Goal: Information Seeking & Learning: Learn about a topic

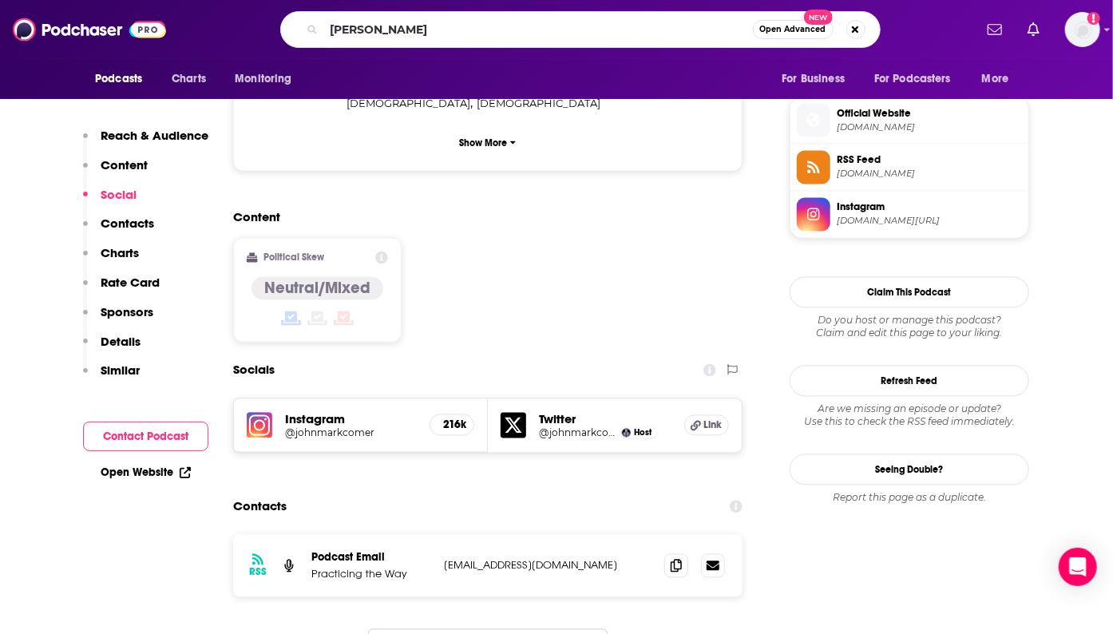
type input "kristin johns"
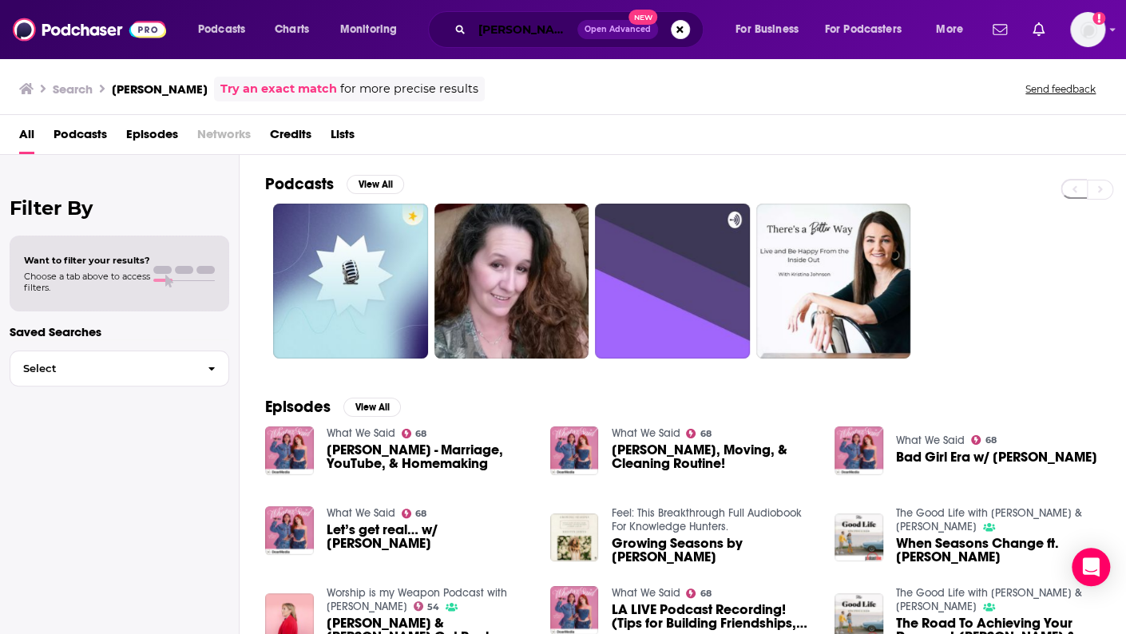
click at [537, 26] on input "kristin johns" at bounding box center [524, 30] width 105 height 26
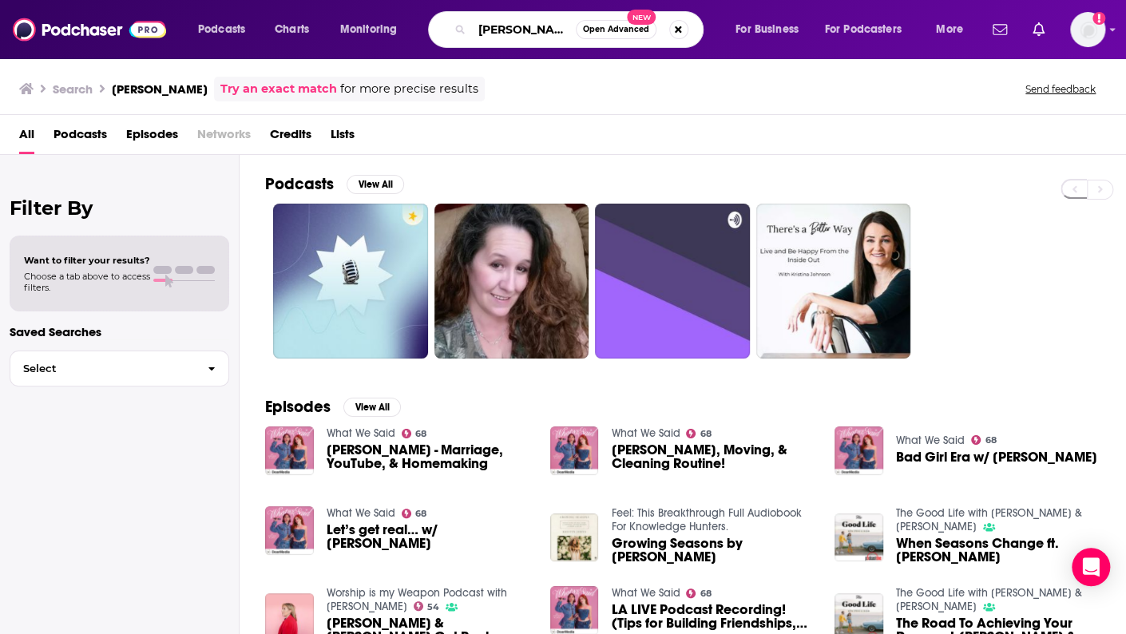
type input "kristin jons"
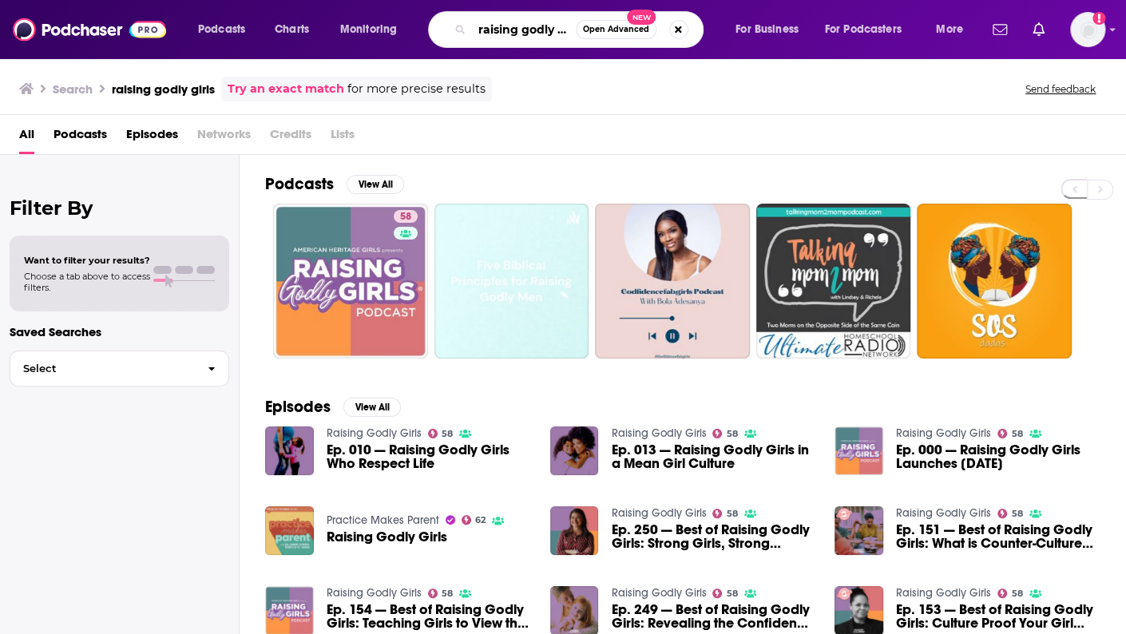
click at [511, 38] on input "raising godly girls" at bounding box center [524, 30] width 104 height 26
type input "that's the point"
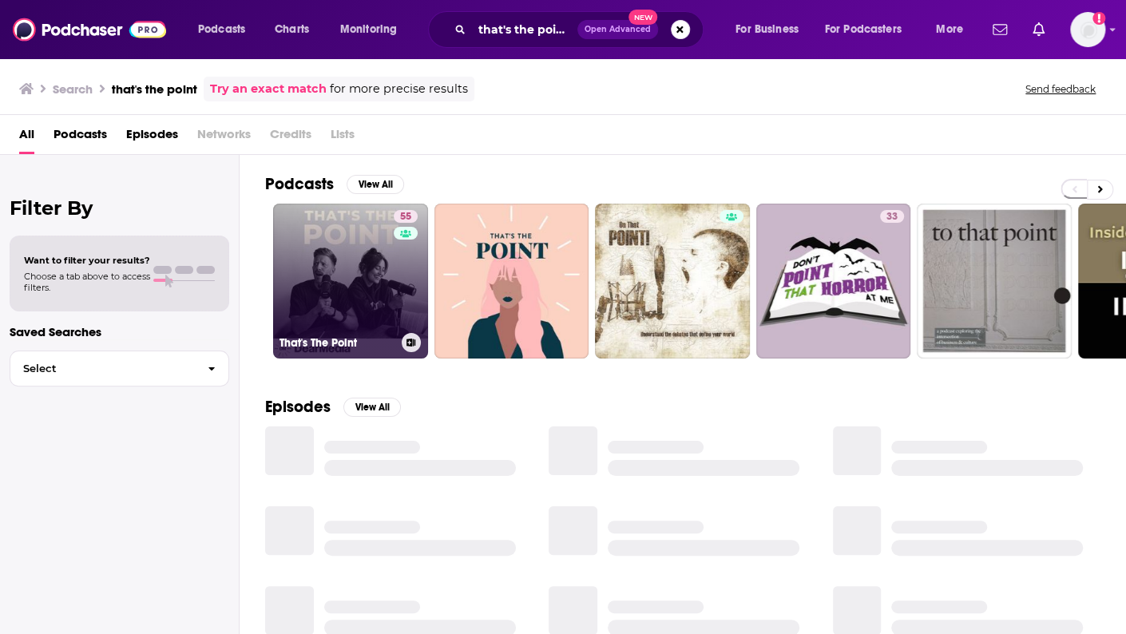
click at [374, 272] on link "55 That's The Point" at bounding box center [350, 281] width 155 height 155
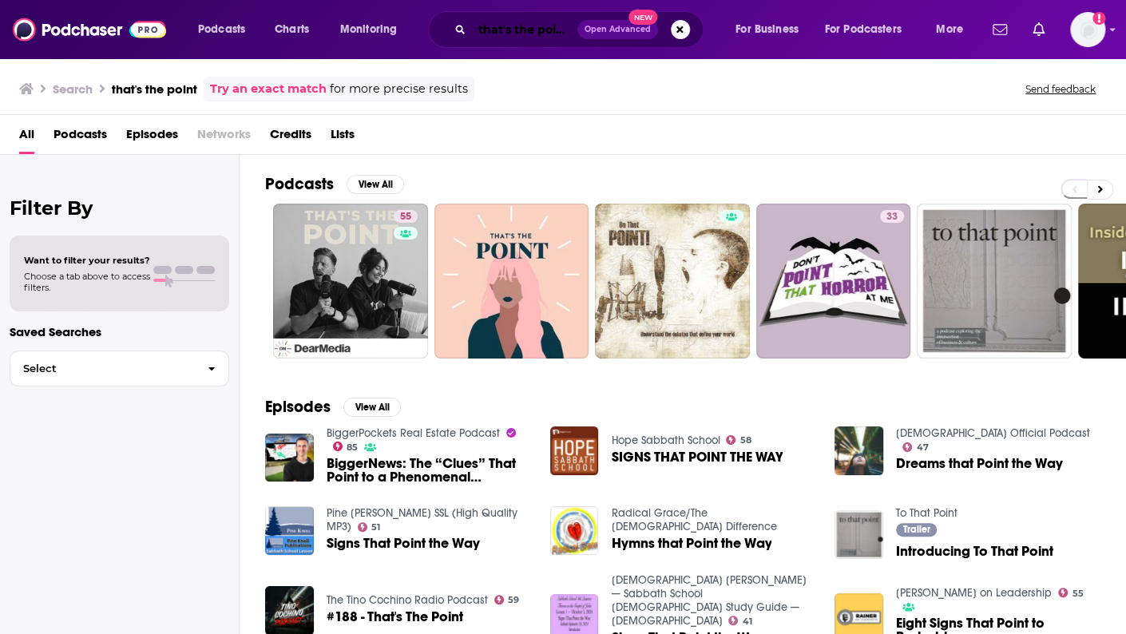
click at [477, 27] on input "that's the point" at bounding box center [524, 30] width 105 height 26
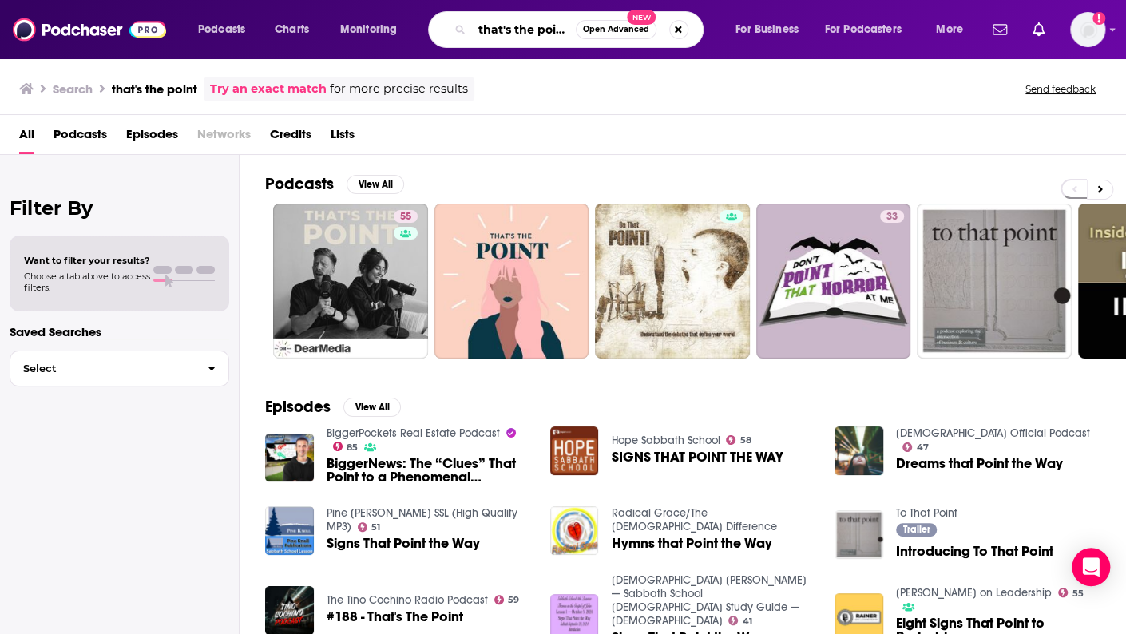
click at [477, 27] on input "that's the point" at bounding box center [524, 30] width 104 height 26
type input "george janko"
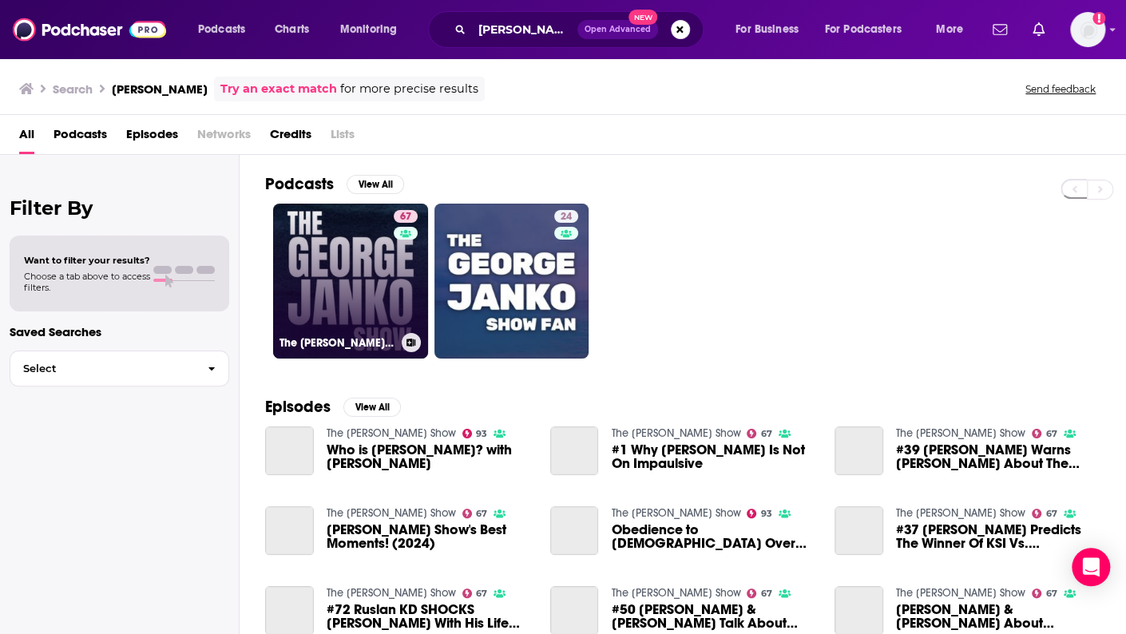
click at [359, 281] on link "67 The George Janko Show" at bounding box center [350, 281] width 155 height 155
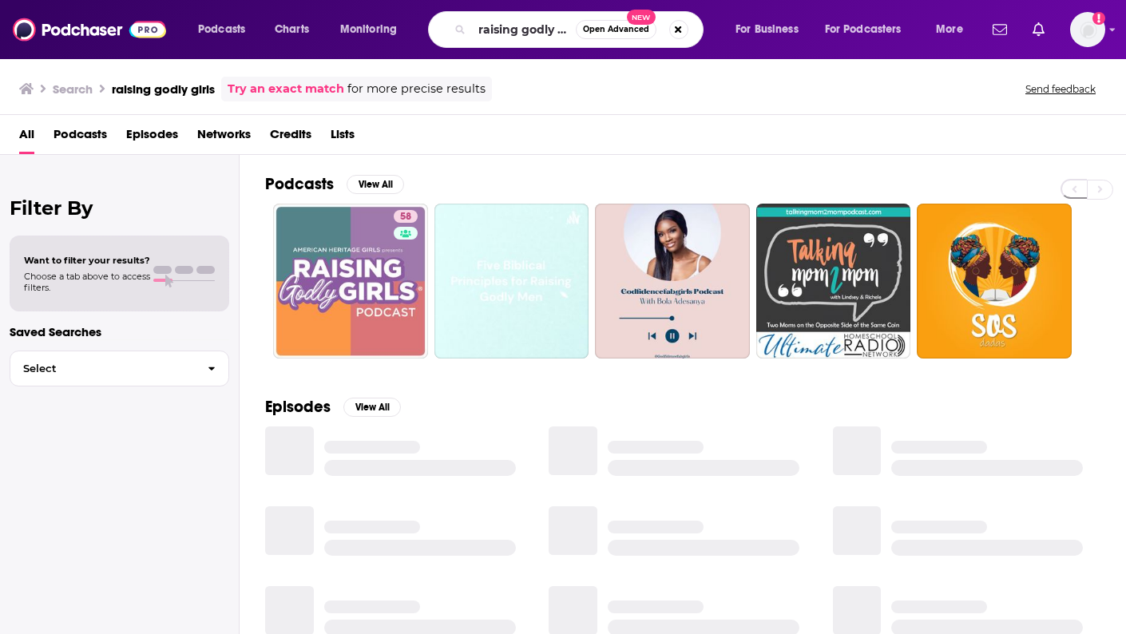
click at [486, 36] on input "raising godly girls" at bounding box center [524, 30] width 104 height 26
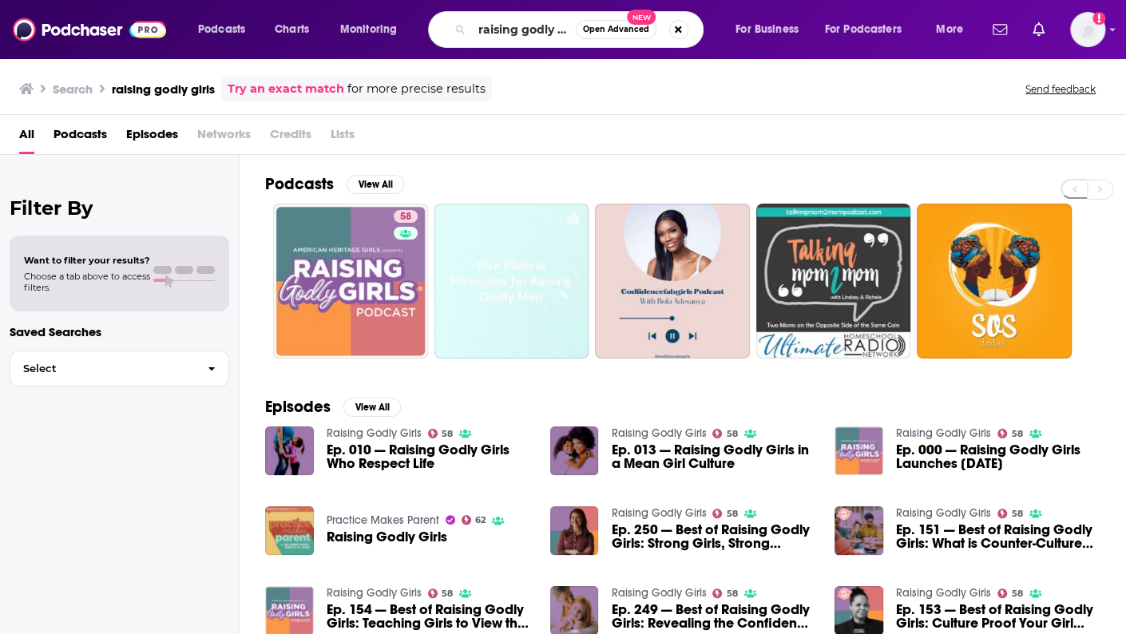
click at [486, 36] on input "raising godly girls" at bounding box center [524, 30] width 104 height 26
type input "steve o's wild ride"
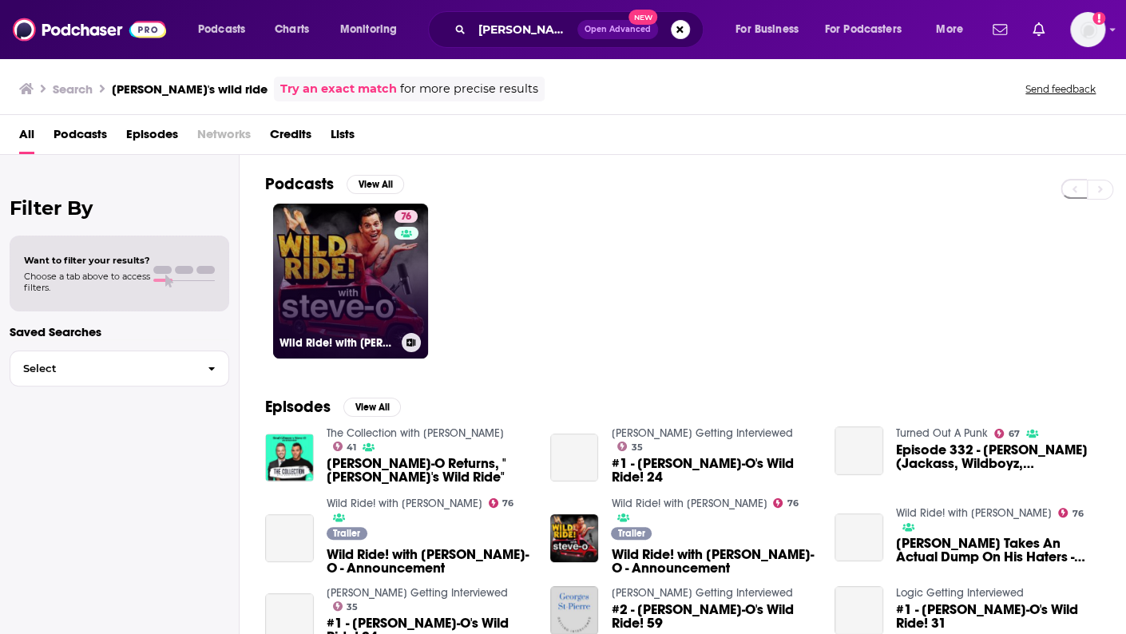
click at [314, 327] on link "76 Wild Ride! with Steve-O" at bounding box center [350, 281] width 155 height 155
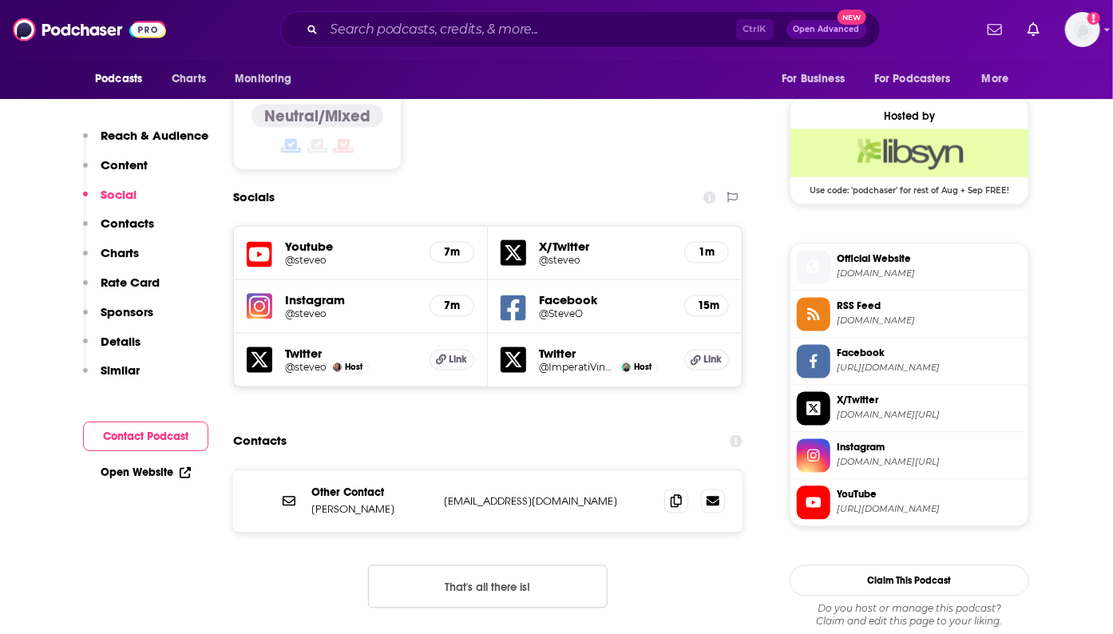
scroll to position [1255, 0]
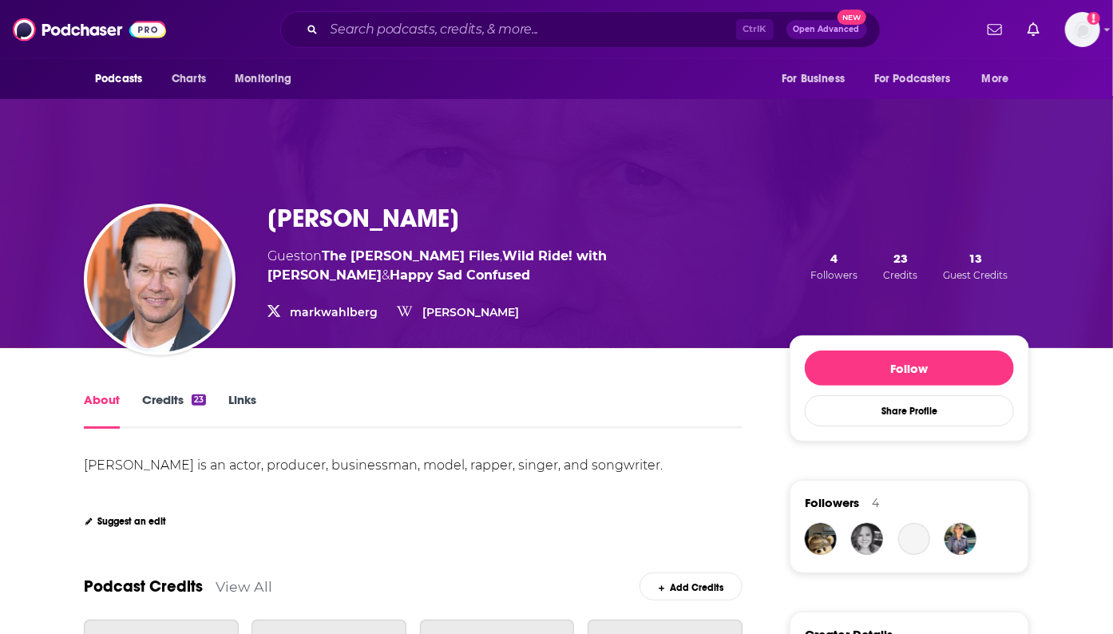
scroll to position [383, 0]
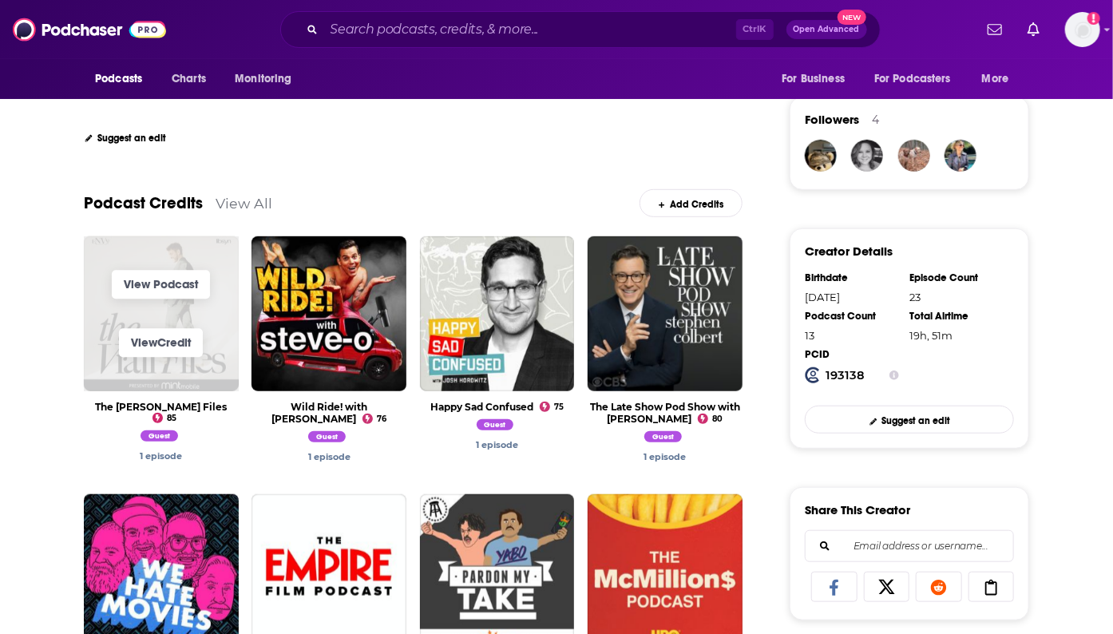
click at [118, 263] on span "View Podcast" at bounding box center [161, 285] width 155 height 58
click at [129, 271] on link "View Podcast" at bounding box center [161, 285] width 98 height 29
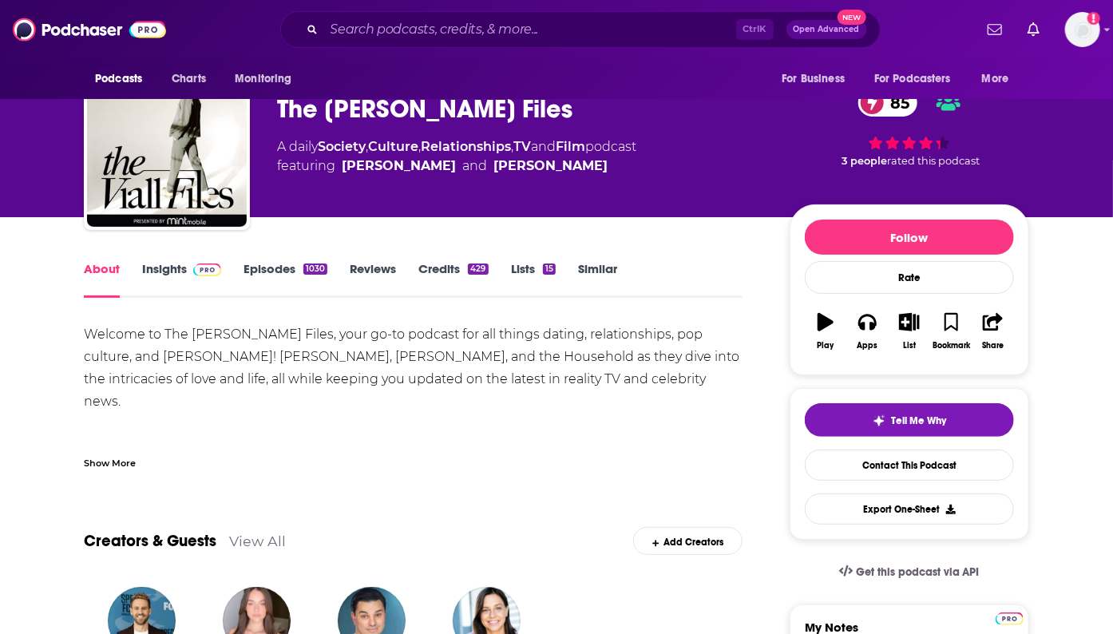
scroll to position [42, 0]
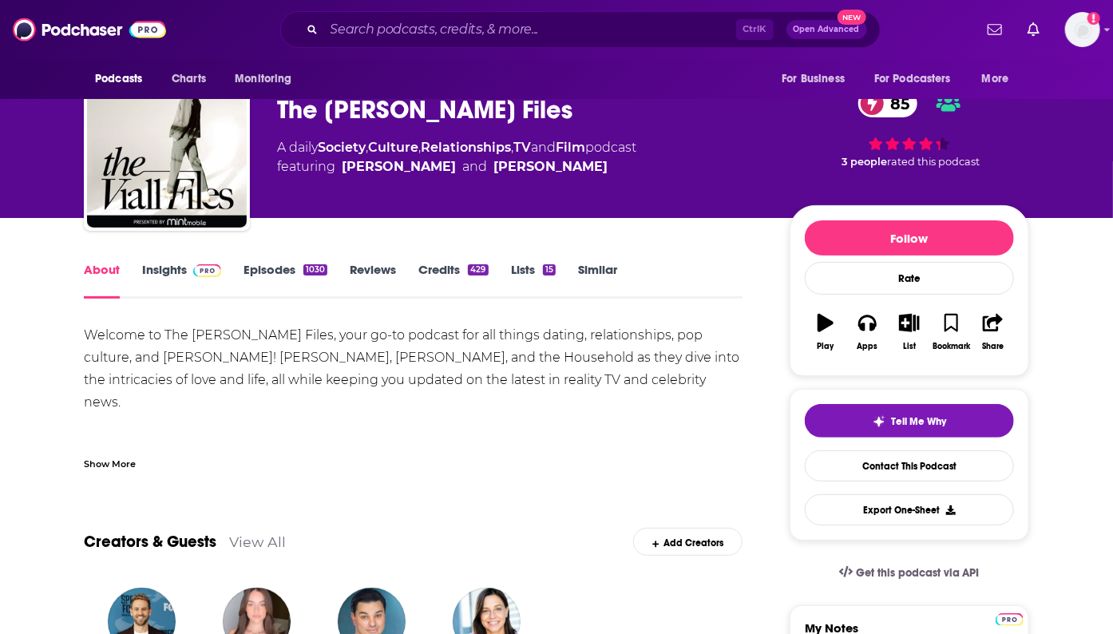
click at [171, 273] on link "Insights" at bounding box center [181, 280] width 79 height 37
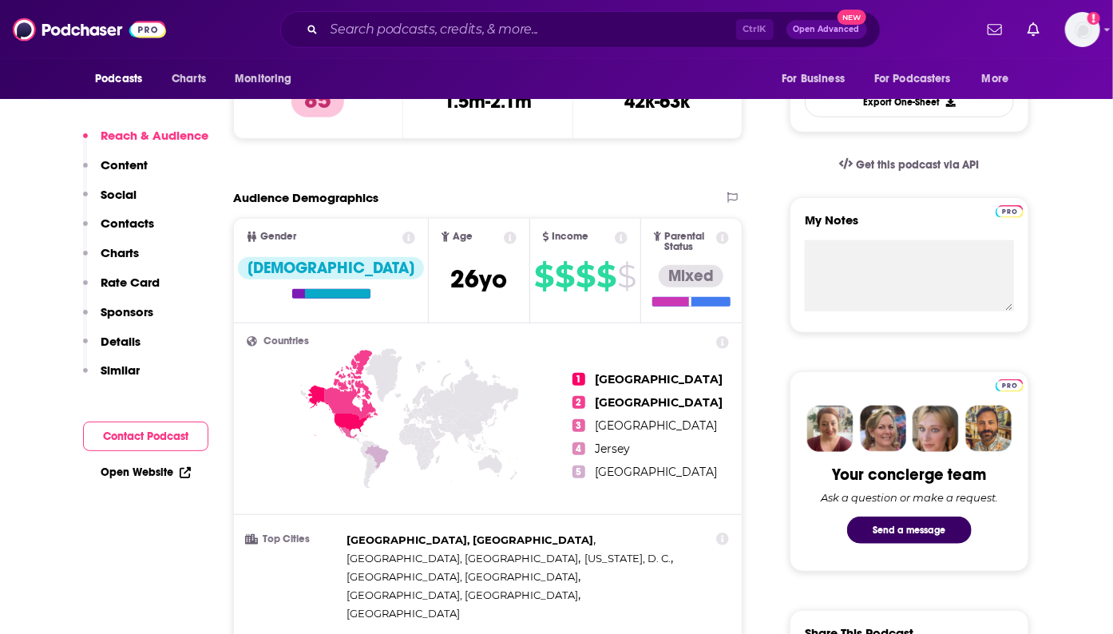
scroll to position [443, 0]
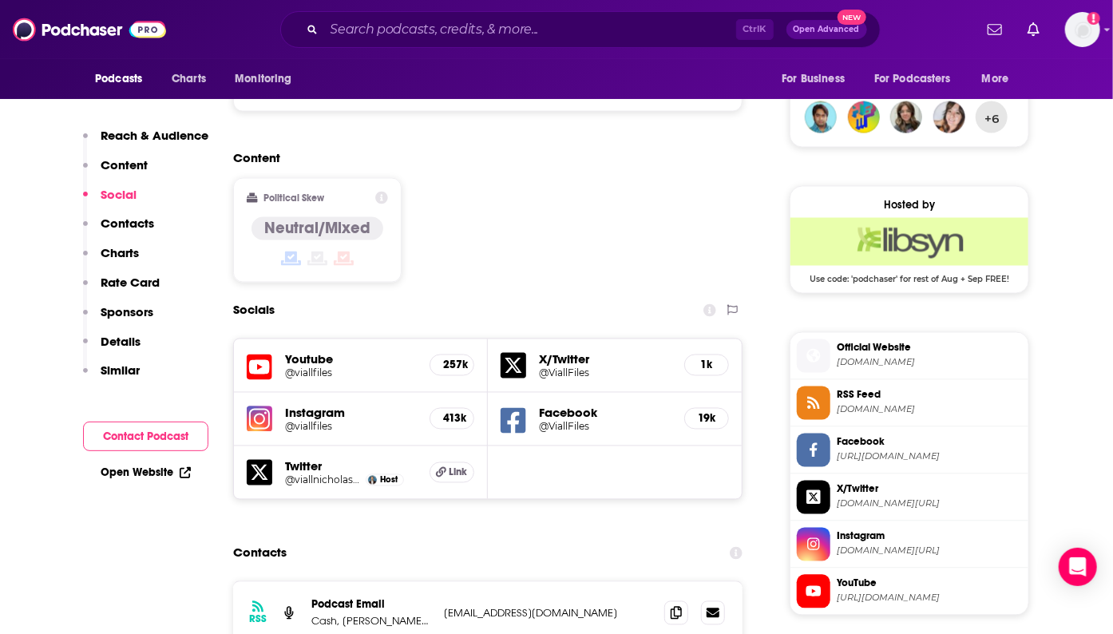
scroll to position [1428, 0]
